Goal: Task Accomplishment & Management: Manage account settings

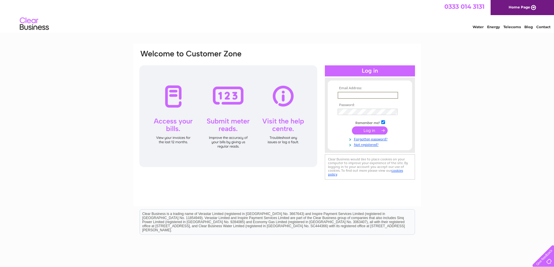
click at [349, 95] on input "text" at bounding box center [368, 95] width 60 height 7
type input "[EMAIL_ADDRESS][DOMAIN_NAME]"
click at [352, 126] on input "submit" at bounding box center [370, 130] width 36 height 8
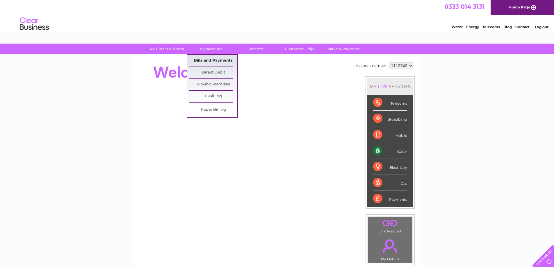
click at [213, 60] on link "Bills and Payments" at bounding box center [213, 61] width 48 height 12
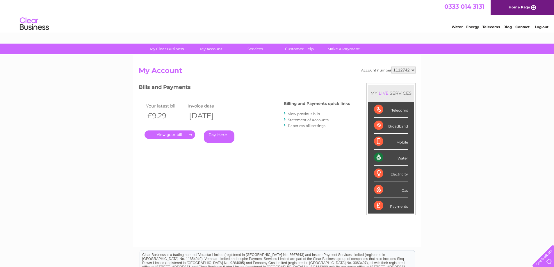
click at [185, 134] on link "." at bounding box center [169, 135] width 51 height 8
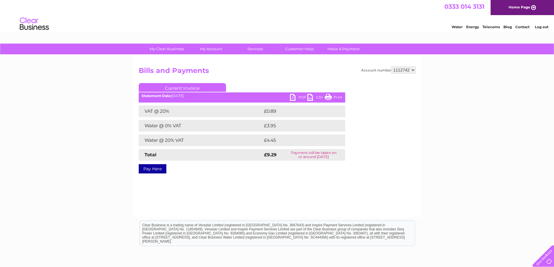
click at [292, 97] on link "PDF" at bounding box center [298, 98] width 17 height 8
